Goal: Task Accomplishment & Management: Use online tool/utility

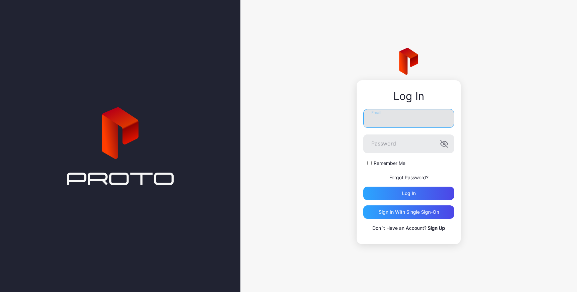
click at [378, 118] on input "Email" at bounding box center [409, 118] width 91 height 19
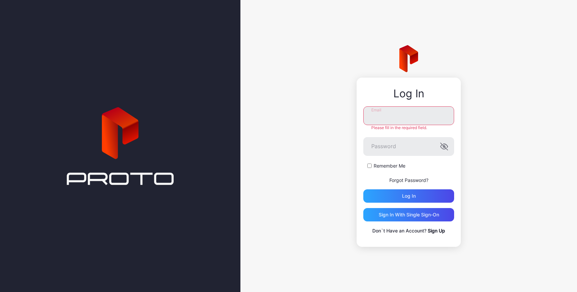
type input "**********"
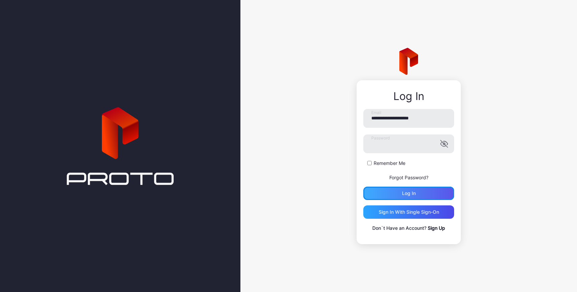
click at [397, 192] on div "Log in" at bounding box center [409, 192] width 91 height 13
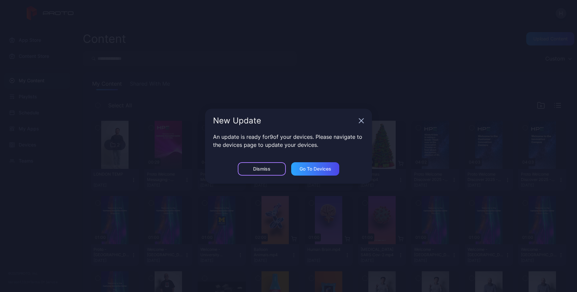
click at [265, 168] on div "Dismiss" at bounding box center [261, 168] width 17 height 5
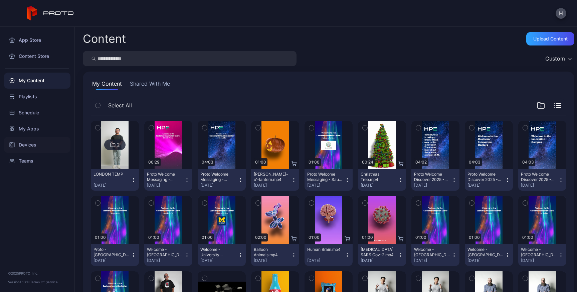
click at [32, 145] on div "Devices" at bounding box center [37, 145] width 66 height 16
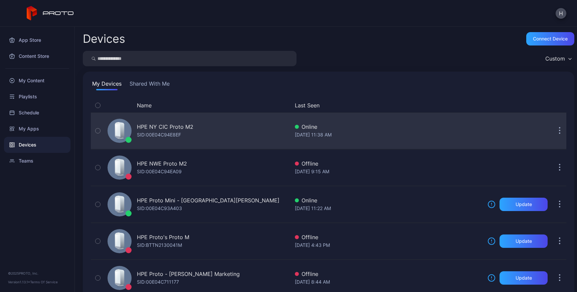
click at [98, 131] on icon "button" at bounding box center [98, 130] width 2 height 1
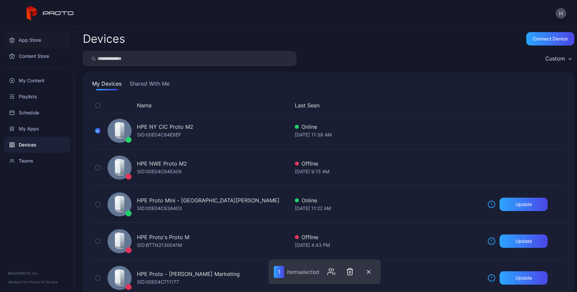
click at [31, 39] on div "App Store" at bounding box center [37, 40] width 66 height 16
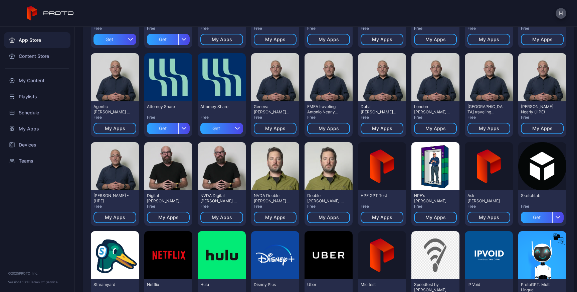
scroll to position [137, 0]
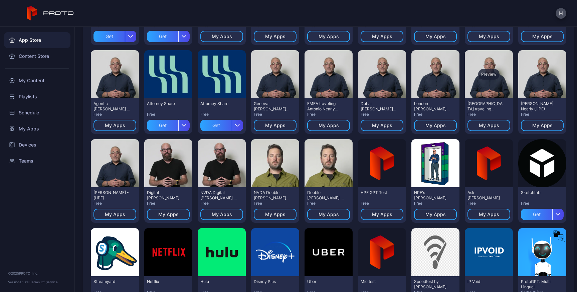
click at [465, 98] on div "Preview" at bounding box center [489, 74] width 48 height 48
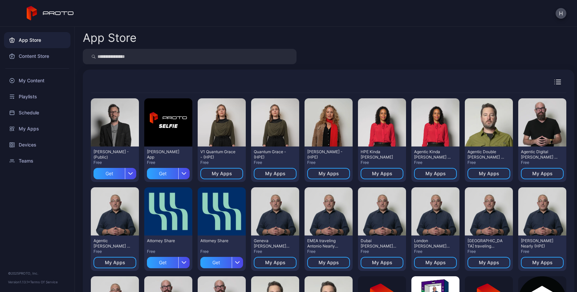
scroll to position [137, 0]
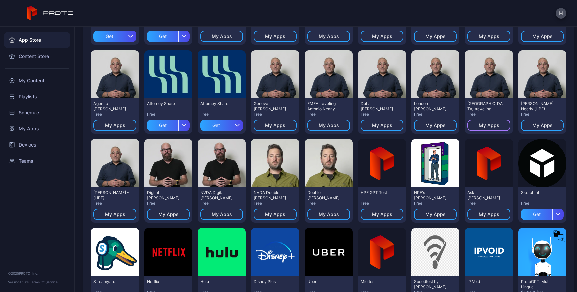
click at [479, 128] on div "My Apps" at bounding box center [489, 125] width 20 height 5
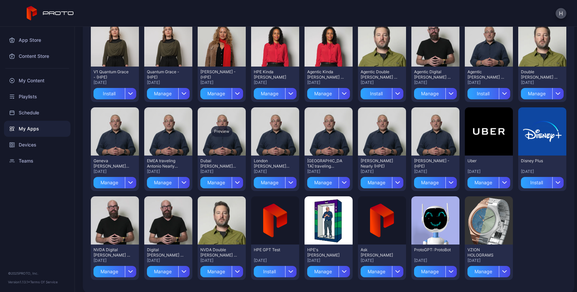
scroll to position [80, 0]
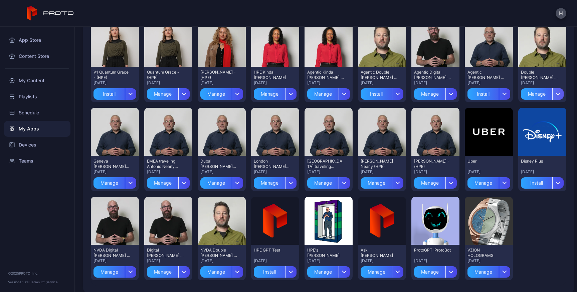
click at [553, 100] on div "button" at bounding box center [558, 93] width 11 height 11
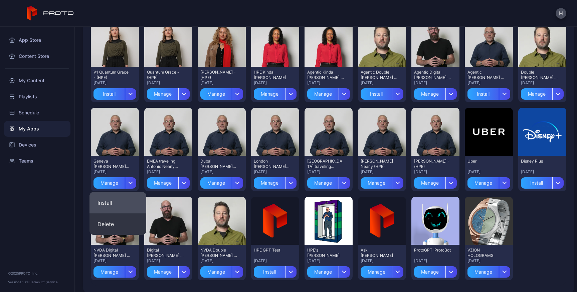
click at [125, 198] on button "Install" at bounding box center [118, 202] width 57 height 21
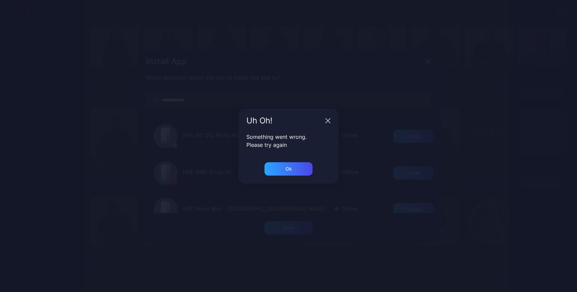
click at [294, 177] on div "Ok" at bounding box center [289, 172] width 100 height 21
click at [295, 164] on div "Ok" at bounding box center [289, 168] width 48 height 13
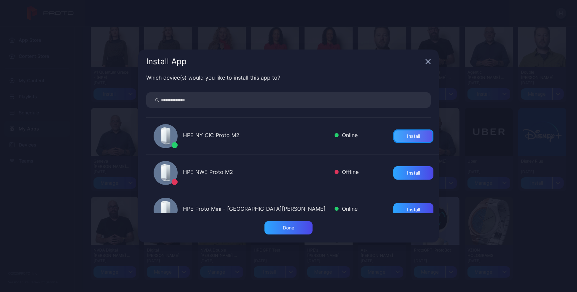
click at [410, 136] on div "Install" at bounding box center [413, 135] width 13 height 5
click at [295, 228] on div "Done" at bounding box center [289, 227] width 48 height 13
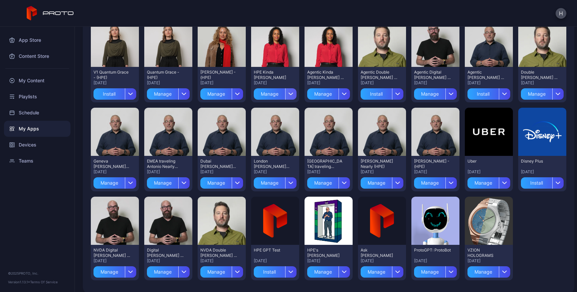
click at [294, 94] on icon "button" at bounding box center [291, 93] width 5 height 3
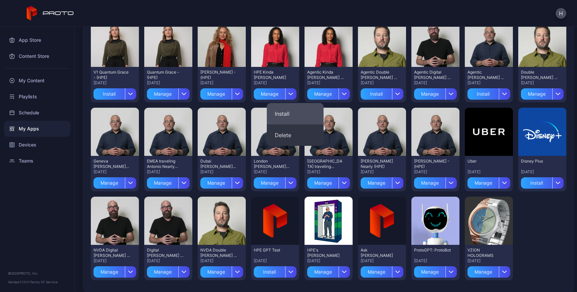
click at [297, 110] on button "Install" at bounding box center [295, 113] width 57 height 21
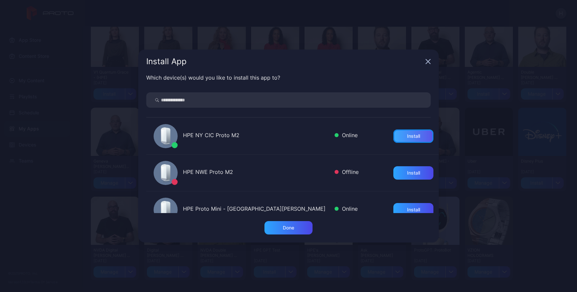
click at [407, 136] on div "Install" at bounding box center [413, 135] width 13 height 5
click at [429, 63] on icon "button" at bounding box center [428, 61] width 5 height 5
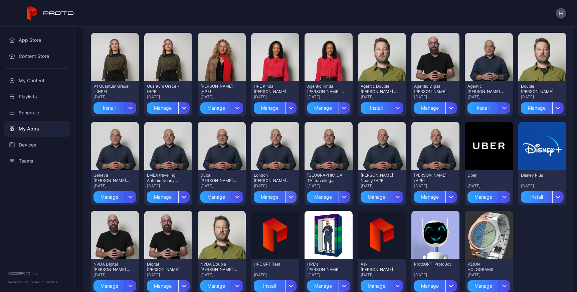
scroll to position [64, 0]
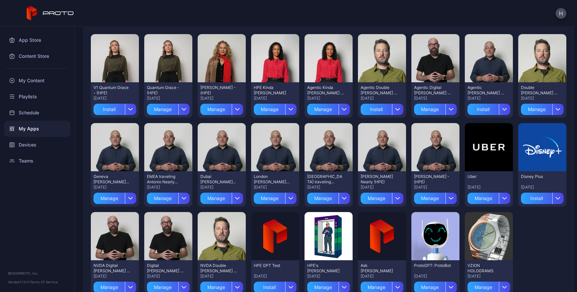
click at [246, 108] on div "[PERSON_NAME] - (HPE) [DATE] Manage" at bounding box center [222, 99] width 48 height 35
click at [243, 108] on div "button" at bounding box center [237, 109] width 11 height 11
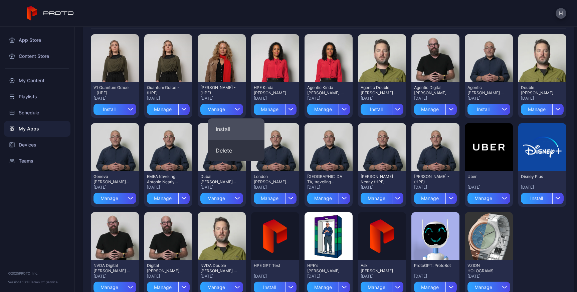
click at [239, 129] on button "Install" at bounding box center [236, 128] width 57 height 21
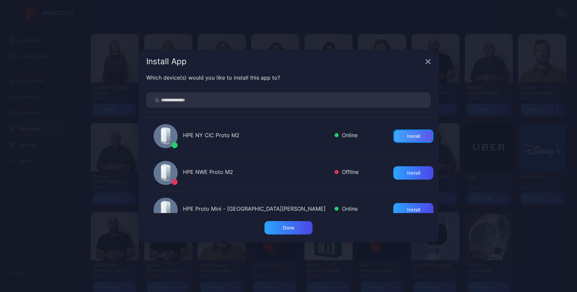
click at [407, 137] on div "Install" at bounding box center [413, 135] width 13 height 5
click at [428, 62] on icon "button" at bounding box center [428, 61] width 5 height 5
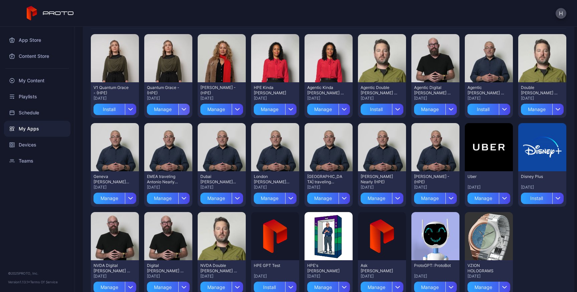
click at [187, 109] on icon "button" at bounding box center [184, 109] width 5 height 3
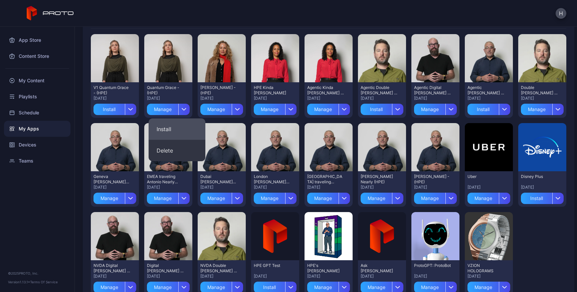
click at [184, 133] on button "Install" at bounding box center [177, 128] width 57 height 21
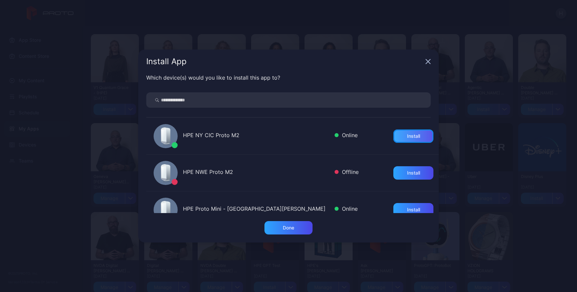
click at [412, 137] on div "Install" at bounding box center [414, 135] width 40 height 13
click at [427, 62] on icon "button" at bounding box center [428, 61] width 5 height 5
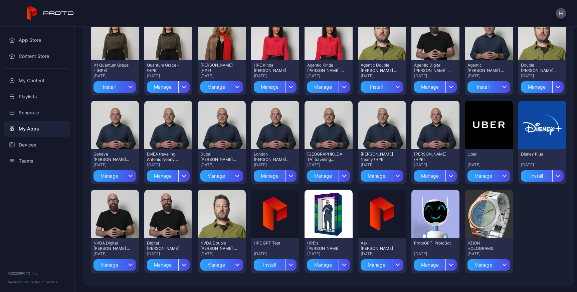
scroll to position [96, 0]
click at [136, 259] on div "button" at bounding box center [130, 264] width 11 height 11
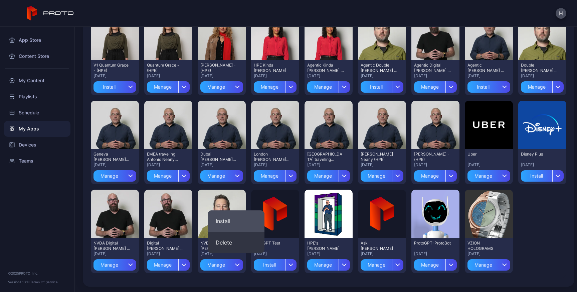
click at [245, 210] on button "Install" at bounding box center [236, 220] width 57 height 21
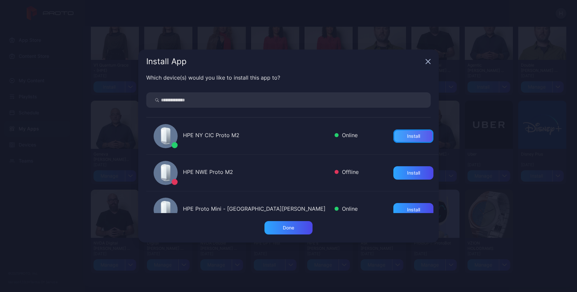
click at [407, 137] on div "Install" at bounding box center [413, 135] width 13 height 5
click at [428, 59] on icon "button" at bounding box center [428, 61] width 5 height 5
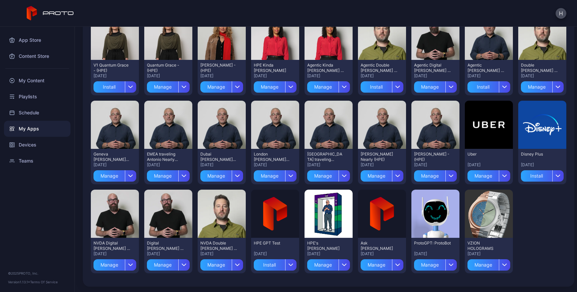
scroll to position [102, 0]
click at [240, 263] on icon "button" at bounding box center [237, 264] width 5 height 3
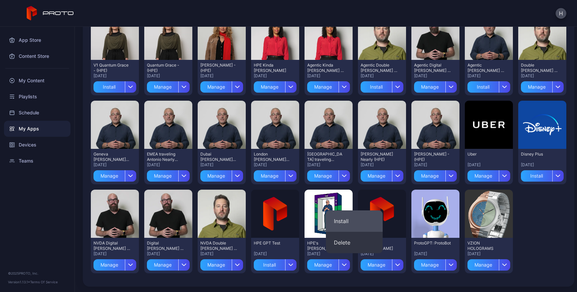
click at [362, 210] on button "Install" at bounding box center [354, 220] width 57 height 21
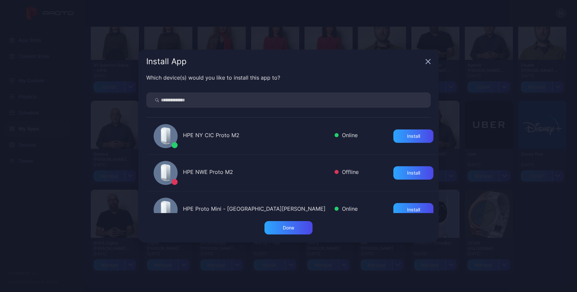
click at [400, 143] on div "HPE NY CIC Proto M2 Online Install" at bounding box center [292, 136] width 293 height 37
click at [407, 138] on div "Install" at bounding box center [413, 135] width 13 height 5
click at [287, 227] on div "Done" at bounding box center [288, 227] width 11 height 5
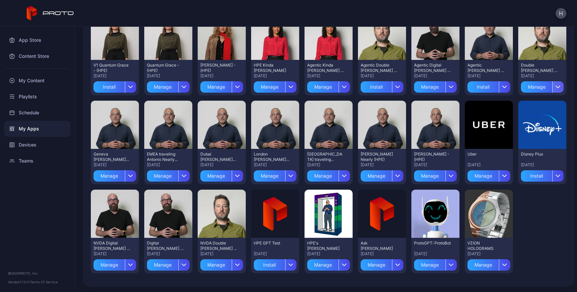
click at [556, 88] on icon "button" at bounding box center [558, 86] width 5 height 3
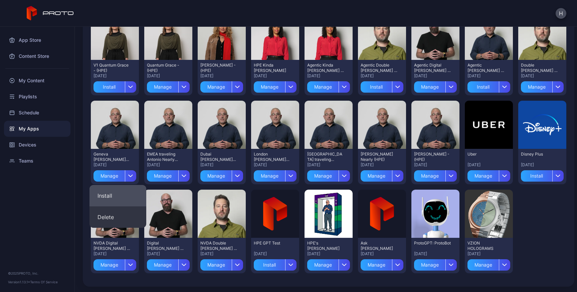
click at [127, 185] on button "Install" at bounding box center [118, 195] width 57 height 21
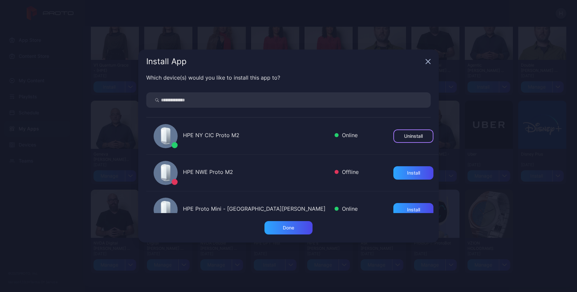
click at [394, 134] on div "Uninstall" at bounding box center [414, 135] width 40 height 13
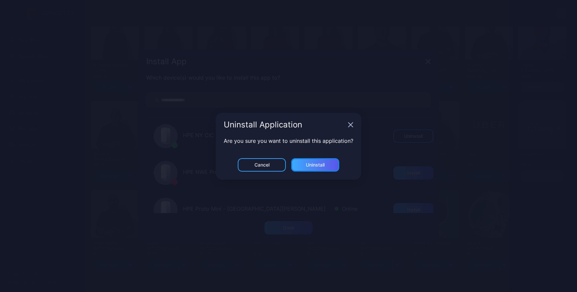
click at [322, 166] on div "Uninstall" at bounding box center [315, 164] width 19 height 5
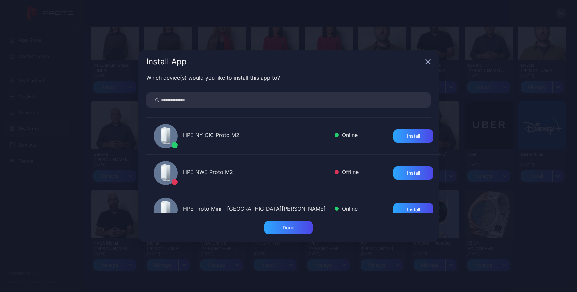
click at [427, 62] on icon "button" at bounding box center [428, 61] width 4 height 4
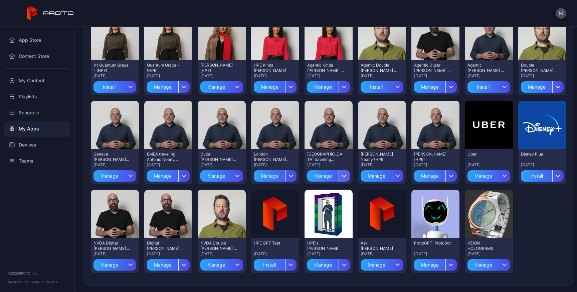
click at [347, 174] on icon "button" at bounding box center [344, 175] width 5 height 3
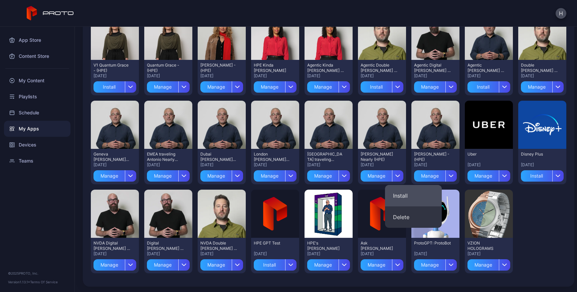
click at [420, 185] on button "Install" at bounding box center [413, 195] width 57 height 21
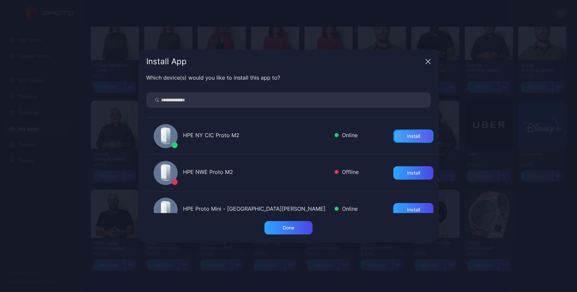
click at [408, 135] on div "Install" at bounding box center [413, 135] width 13 height 5
click at [281, 227] on div "Done" at bounding box center [289, 227] width 48 height 13
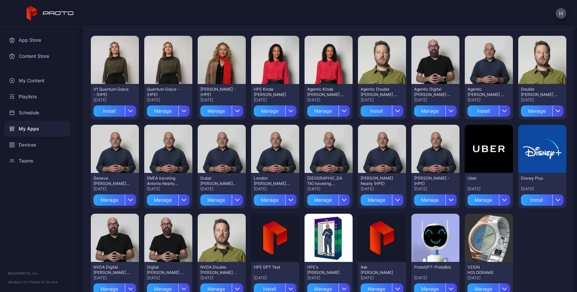
scroll to position [0, 0]
